Goal: Check status

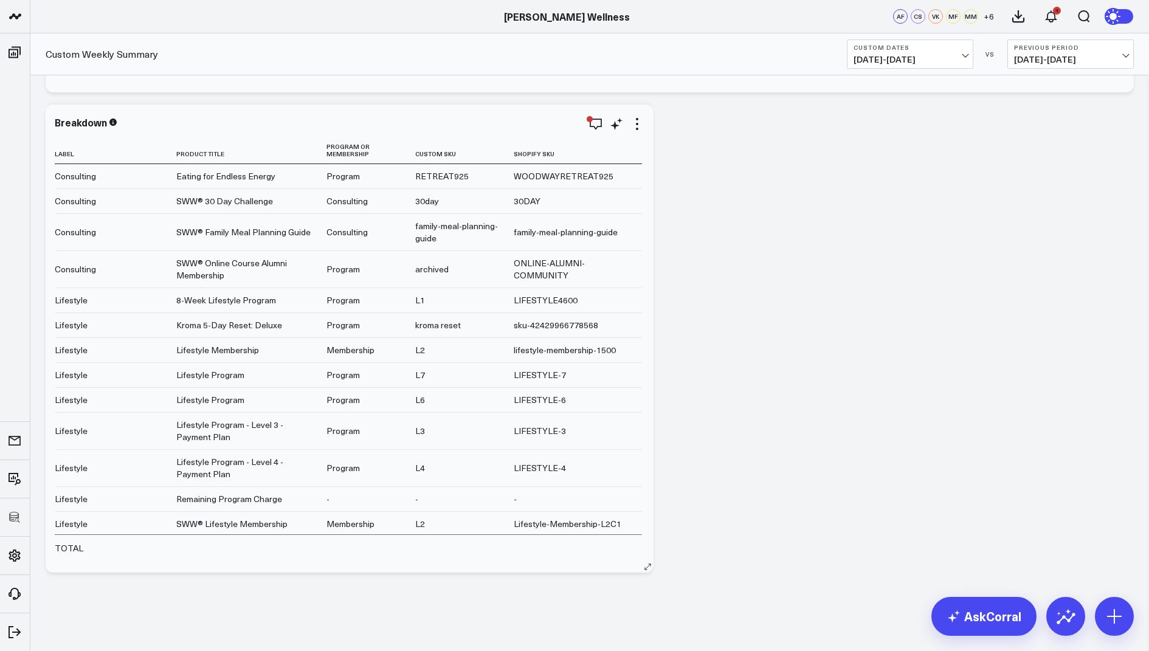
scroll to position [6709, 0]
